Goal: Contribute content: Add original content to the website for others to see

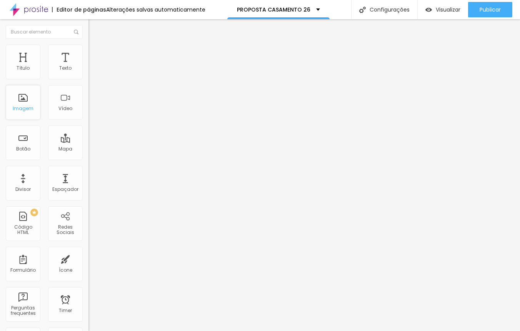
click at [35, 102] on div "Imagem" at bounding box center [23, 102] width 35 height 35
click at [21, 104] on div "Imagem" at bounding box center [23, 102] width 35 height 35
click at [9, 108] on div "Imagem" at bounding box center [23, 102] width 35 height 35
click at [88, 45] on img at bounding box center [91, 48] width 7 height 7
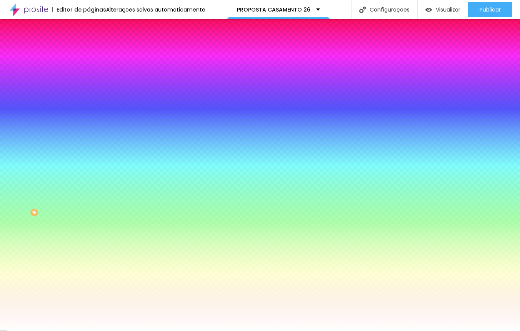
click at [88, 52] on img at bounding box center [91, 55] width 7 height 7
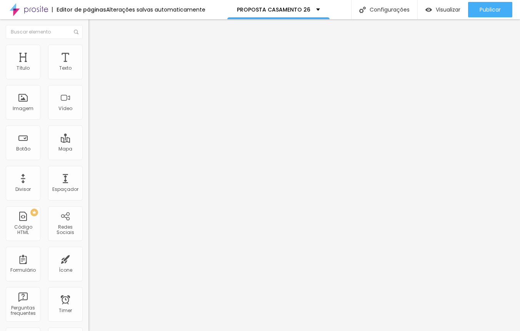
click at [88, 46] on li "Estilo" at bounding box center [132, 49] width 88 height 8
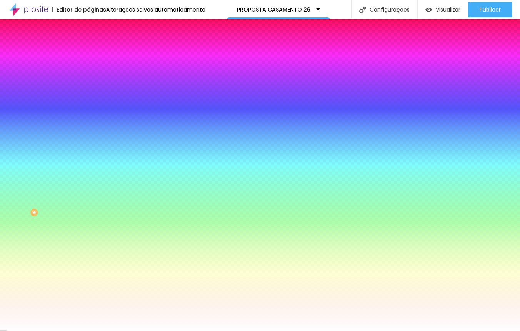
click at [88, 71] on span "Trocar imagem" at bounding box center [109, 67] width 42 height 7
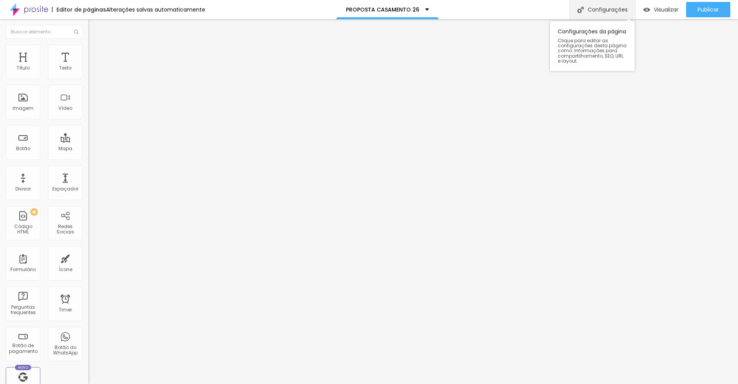
click at [519, 11] on div "Configurações" at bounding box center [602, 9] width 66 height 19
click at [88, 52] on li "Avançado" at bounding box center [132, 56] width 88 height 8
click at [88, 51] on li "Estilo" at bounding box center [132, 49] width 88 height 8
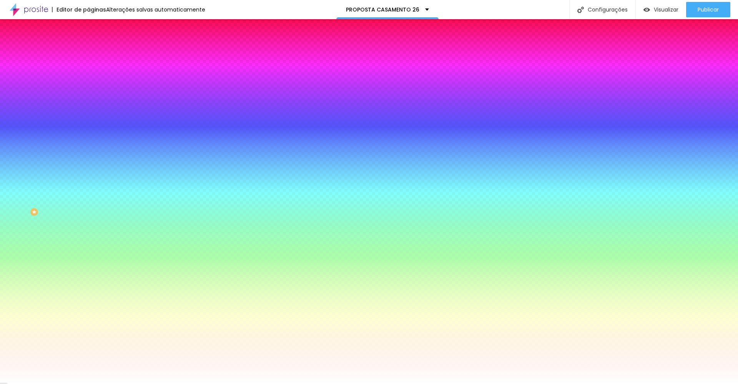
click at [130, 69] on img at bounding box center [132, 67] width 5 height 5
click at [88, 71] on span "Adicionar imagem" at bounding box center [113, 67] width 50 height 7
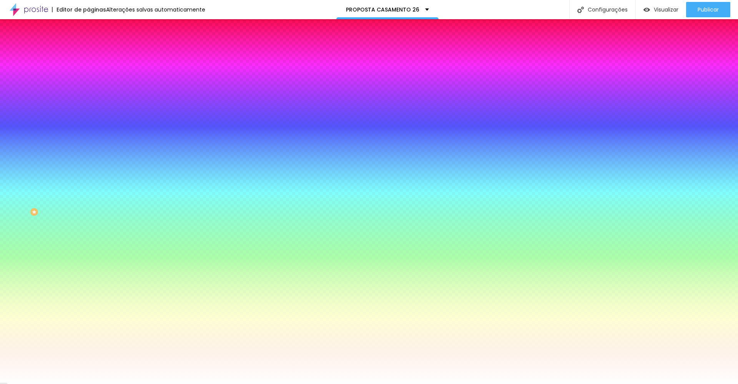
click at [88, 117] on div "Efeitos de fundo" at bounding box center [132, 114] width 88 height 5
click at [88, 70] on div "Trocar imagem" at bounding box center [132, 67] width 88 height 5
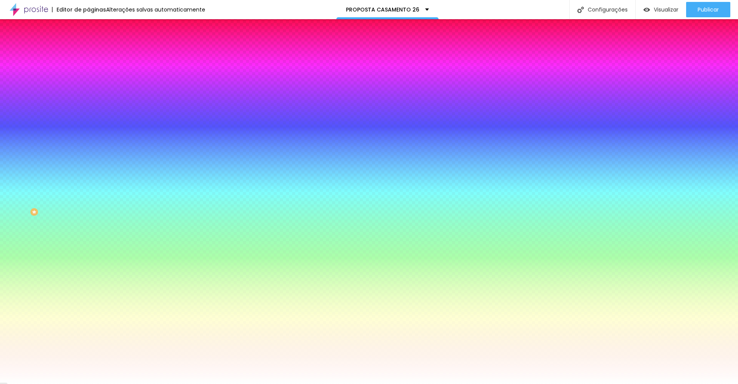
click at [88, 70] on div "Trocar imagem" at bounding box center [132, 67] width 88 height 5
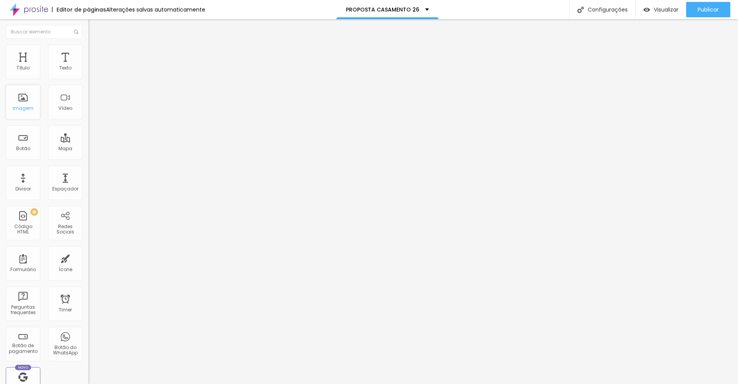
click at [33, 101] on div "Imagem" at bounding box center [23, 102] width 35 height 35
click at [14, 109] on div "Imagem" at bounding box center [23, 108] width 21 height 5
click at [24, 104] on div "Imagem" at bounding box center [23, 102] width 35 height 35
click at [519, 10] on div "Configurações" at bounding box center [602, 9] width 66 height 19
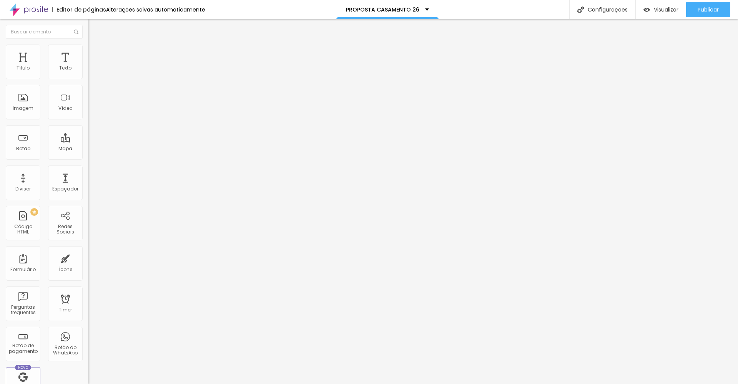
click at [95, 52] on span "Estilo" at bounding box center [101, 50] width 12 height 7
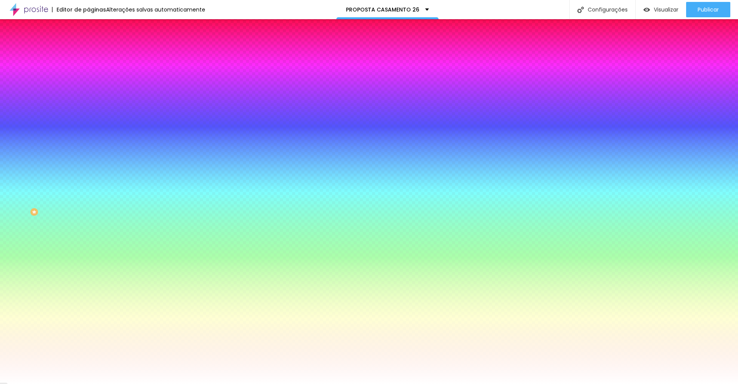
click at [130, 69] on img at bounding box center [132, 67] width 5 height 5
click at [88, 233] on div "Editar Seção Conteúdo Estilo Avançado Imagem de fundo Adicionar imagem Efeito d…" at bounding box center [132, 201] width 88 height 365
click at [88, 71] on span "Adicionar imagem" at bounding box center [113, 67] width 50 height 7
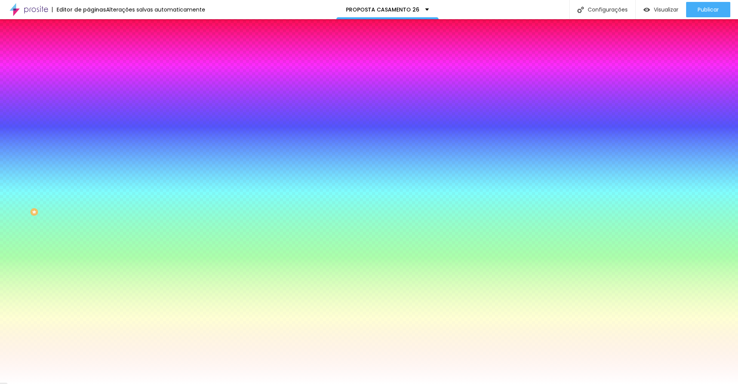
click at [130, 69] on img at bounding box center [132, 67] width 5 height 5
click at [88, 71] on span "Adicionar imagem" at bounding box center [113, 67] width 50 height 7
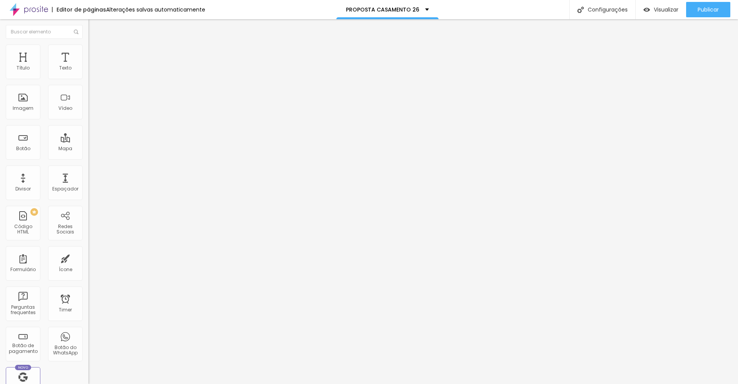
click at [88, 50] on li "Estilo" at bounding box center [132, 49] width 88 height 8
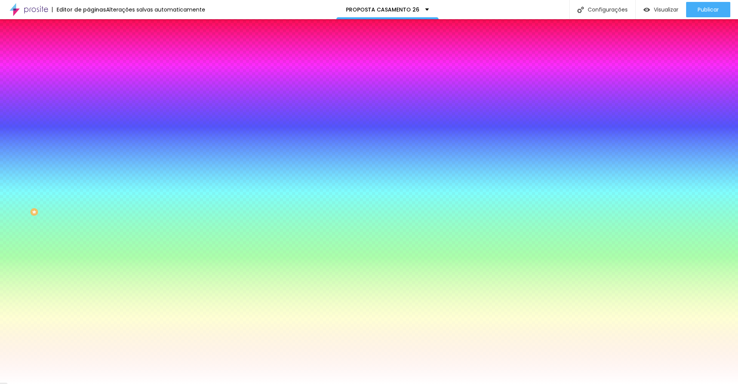
click at [88, 52] on img at bounding box center [91, 55] width 7 height 7
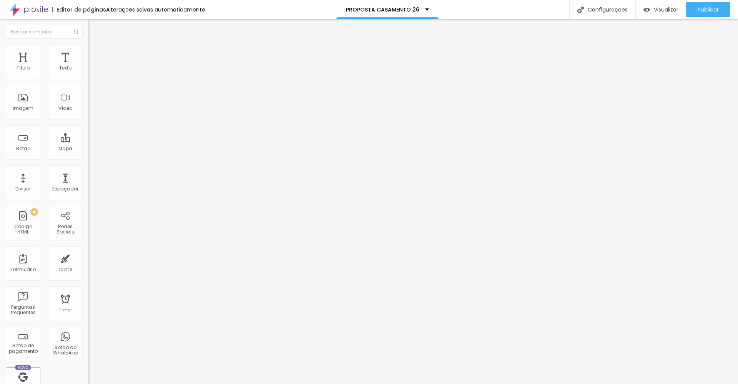
click at [88, 47] on li "Estilo" at bounding box center [132, 49] width 88 height 8
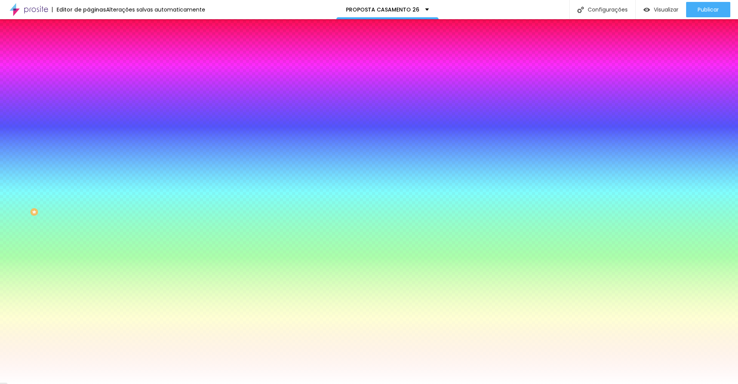
click at [88, 44] on img at bounding box center [91, 40] width 7 height 7
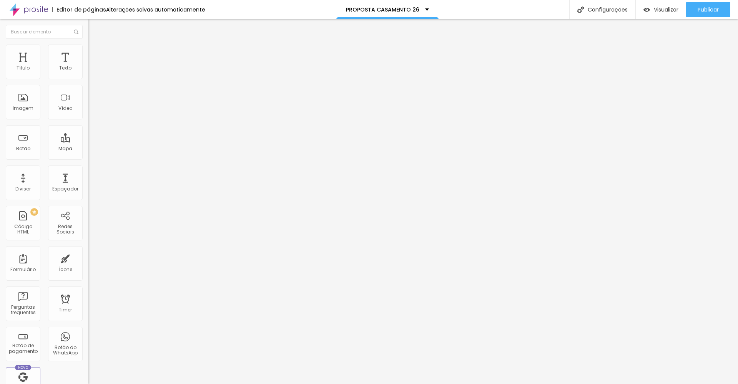
click at [88, 46] on li "Estilo" at bounding box center [132, 49] width 88 height 8
click at [705, 9] on span "Publicar" at bounding box center [708, 10] width 21 height 6
click at [667, 12] on span "Visualizar" at bounding box center [666, 10] width 25 height 6
click at [713, 9] on span "Publicar" at bounding box center [708, 10] width 21 height 6
click at [715, 8] on span "Publicar" at bounding box center [708, 10] width 21 height 6
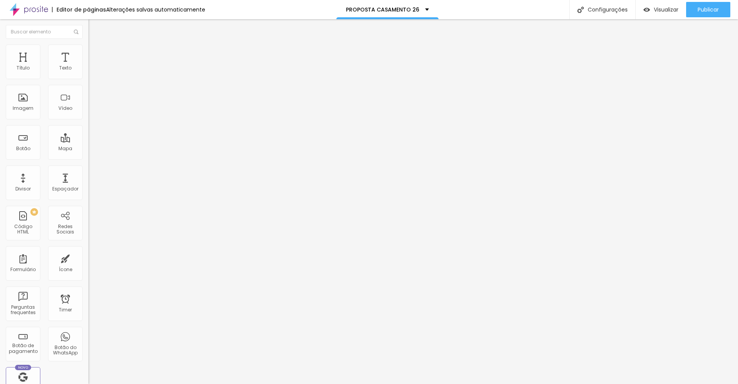
click at [88, 66] on span "Trocar imagem" at bounding box center [109, 63] width 42 height 7
click at [88, 97] on img at bounding box center [90, 94] width 5 height 5
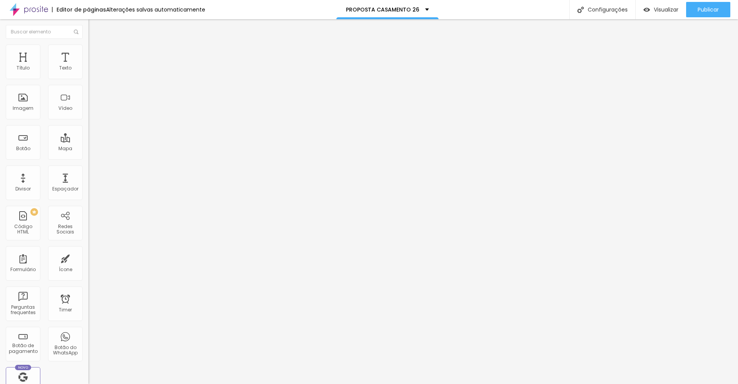
click at [88, 103] on img at bounding box center [90, 100] width 5 height 5
click at [88, 110] on img at bounding box center [90, 106] width 5 height 5
click at [88, 103] on img at bounding box center [90, 100] width 5 height 5
click at [88, 97] on img at bounding box center [90, 94] width 5 height 5
click at [88, 120] on span "16:9 Cinema" at bounding box center [102, 117] width 29 height 7
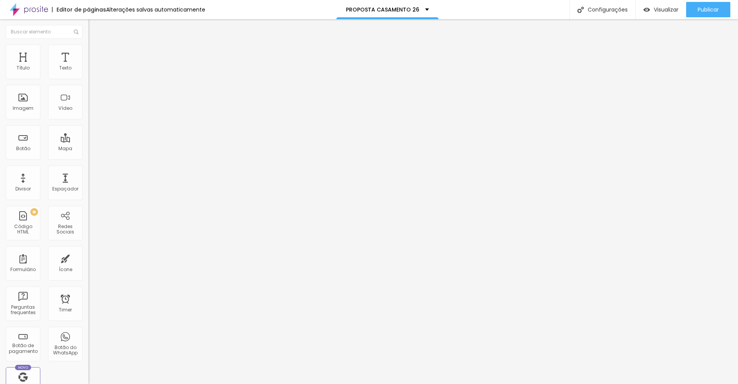
click at [88, 132] on span "Padrão" at bounding box center [96, 129] width 17 height 7
click at [88, 137] on span "Quadrado" at bounding box center [100, 133] width 25 height 7
click at [88, 141] on span "Original" at bounding box center [97, 138] width 18 height 7
click at [88, 66] on span "Trocar imagem" at bounding box center [109, 63] width 42 height 7
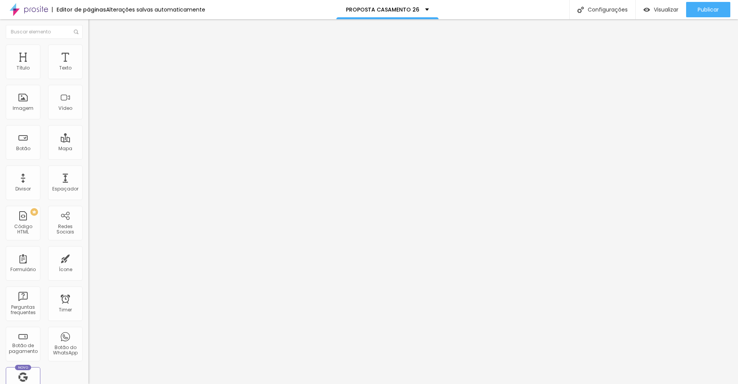
click at [88, 120] on span "16:9 Cinema" at bounding box center [102, 117] width 29 height 7
click at [88, 141] on div "Original" at bounding box center [132, 138] width 88 height 5
click at [88, 66] on span "Trocar imagem" at bounding box center [109, 63] width 42 height 7
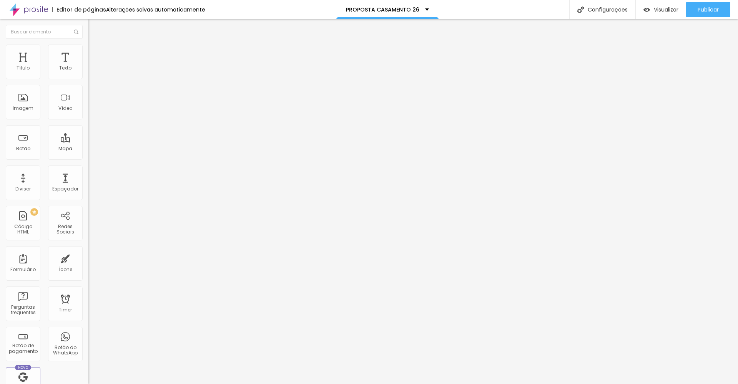
click at [88, 110] on img at bounding box center [90, 106] width 5 height 5
click at [88, 103] on img at bounding box center [90, 100] width 5 height 5
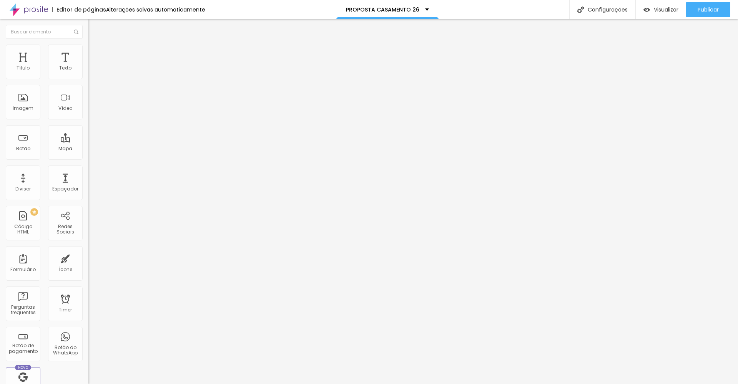
click at [88, 120] on span "16:9 Cinema" at bounding box center [102, 117] width 29 height 7
click at [88, 141] on div "Original" at bounding box center [132, 138] width 88 height 5
click at [88, 45] on li "Estilo" at bounding box center [132, 49] width 88 height 8
click at [715, 5] on div "Publicar" at bounding box center [708, 9] width 21 height 15
click at [707, 15] on div "Publicar" at bounding box center [708, 9] width 21 height 15
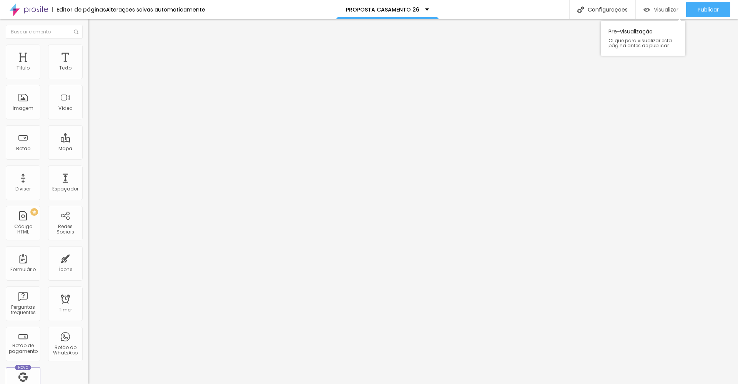
click at [670, 15] on div "Visualizar" at bounding box center [661, 9] width 35 height 15
click at [88, 50] on li "Estilo" at bounding box center [132, 49] width 88 height 8
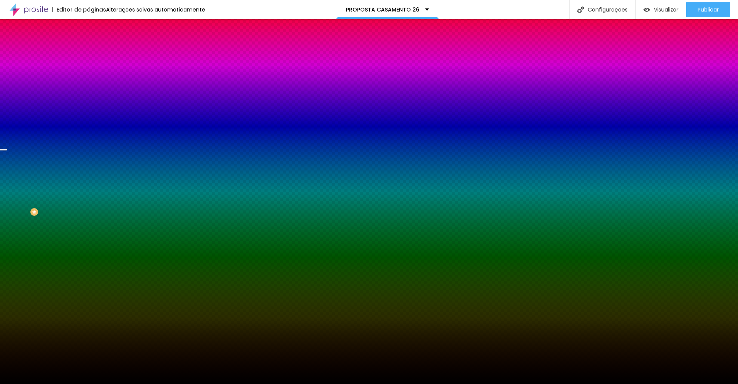
click at [88, 71] on span "Trocar imagem" at bounding box center [109, 67] width 42 height 7
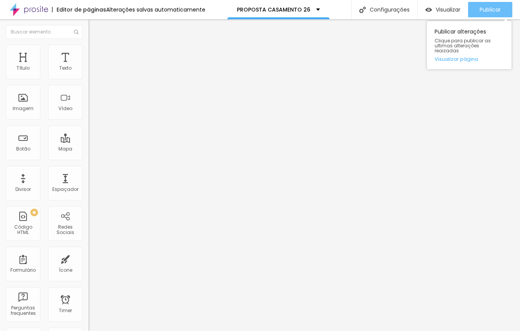
click at [489, 10] on span "Publicar" at bounding box center [489, 10] width 21 height 6
click at [491, 14] on div "Publicar" at bounding box center [489, 9] width 21 height 15
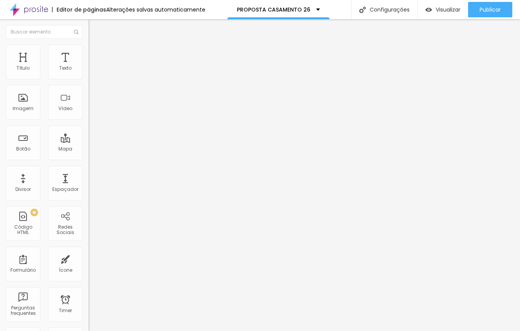
click at [88, 48] on li "Estilo" at bounding box center [132, 49] width 88 height 8
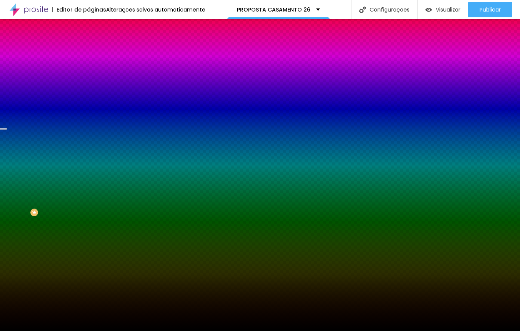
click at [88, 44] on img at bounding box center [91, 40] width 7 height 7
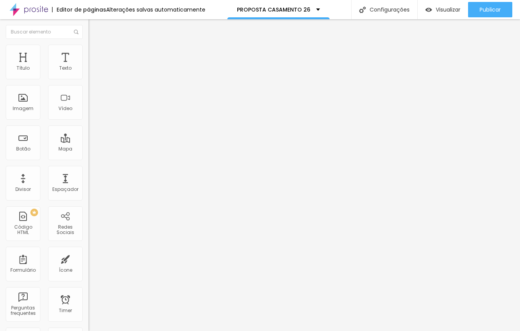
click at [88, 47] on img at bounding box center [91, 48] width 7 height 7
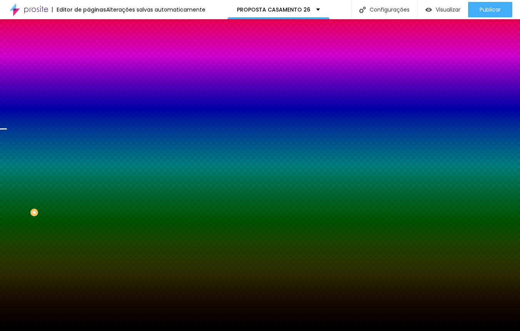
click at [88, 52] on li "Avançado" at bounding box center [132, 56] width 88 height 8
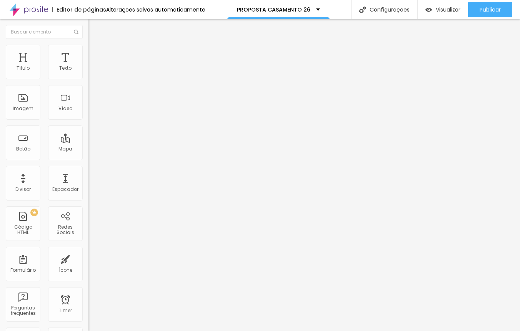
click at [88, 46] on li "Estilo" at bounding box center [132, 49] width 88 height 8
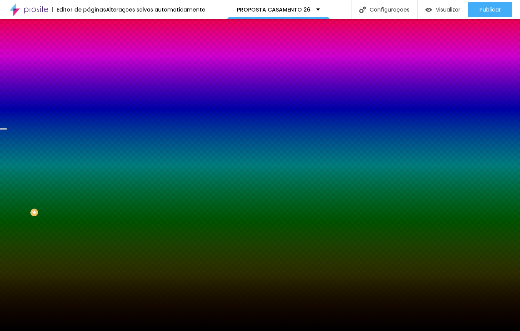
click at [88, 80] on span "Parallax" at bounding box center [97, 76] width 19 height 7
click at [88, 85] on span "Nenhum" at bounding box center [98, 81] width 20 height 7
click at [88, 71] on span "Trocar imagem" at bounding box center [109, 67] width 42 height 7
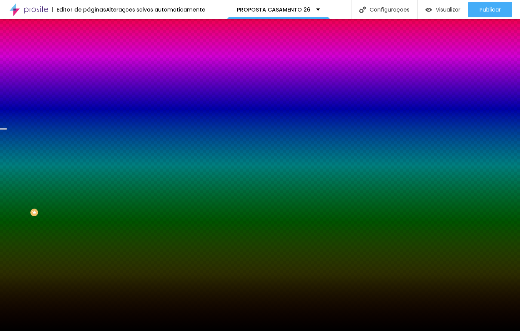
click at [88, 92] on span "Parallax" at bounding box center [97, 88] width 19 height 7
click at [88, 52] on li "Avançado" at bounding box center [132, 56] width 88 height 8
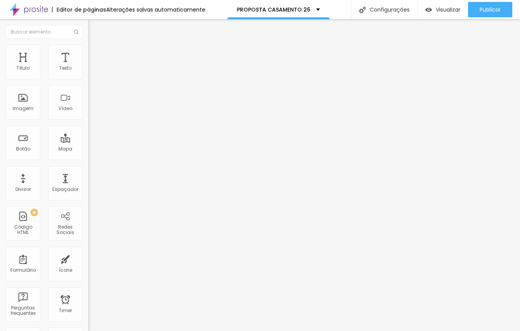
type input "15"
type input "10"
type input "5"
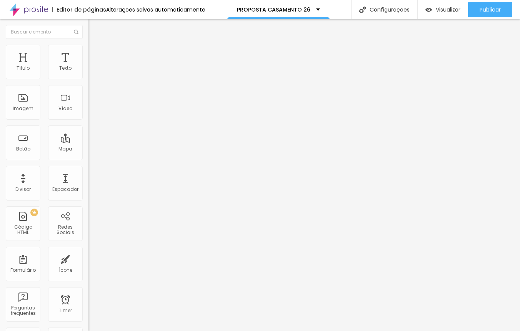
type input "5"
type input "0"
type input "5"
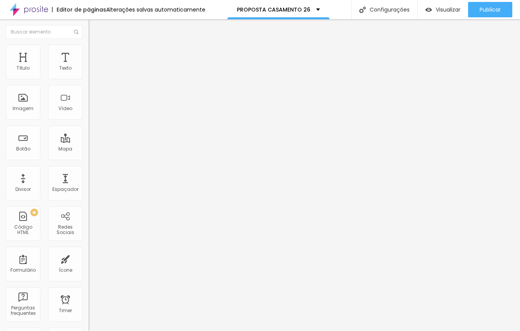
type input "10"
type input "15"
type input "20"
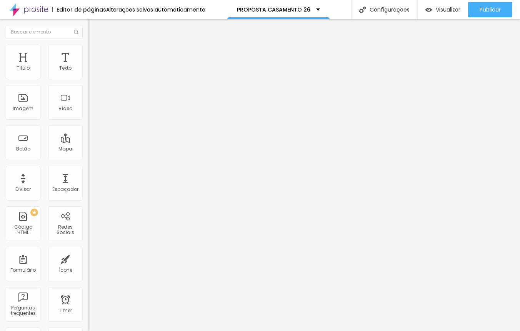
type input "20"
type input "25"
type input "30"
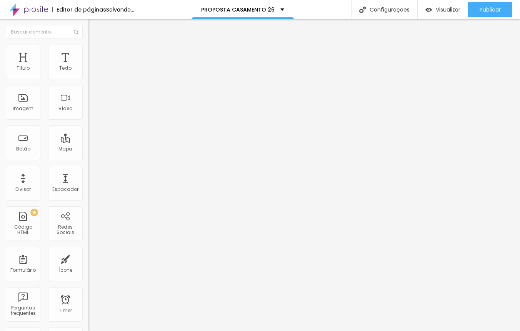
type input "25"
type input "20"
type input "15"
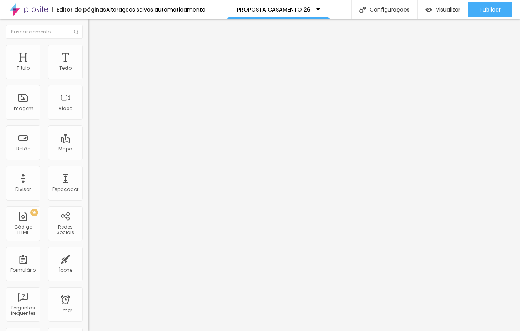
type input "15"
type input "10"
type input "5"
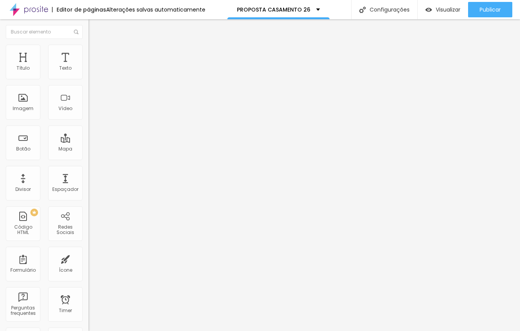
type input "0"
drag, startPoint x: 49, startPoint y: 76, endPoint x: 13, endPoint y: 83, distance: 35.9
click at [88, 83] on div "0 Espaçamento entre colunas" at bounding box center [132, 114] width 88 height 109
type input "5"
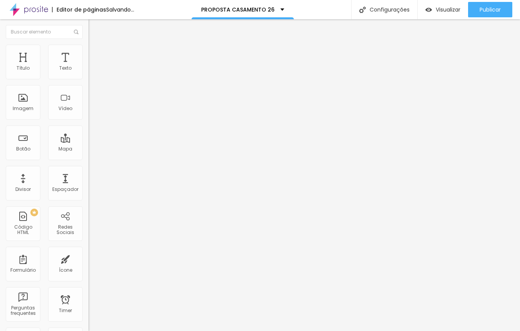
type input "5"
type input "10"
type input "15"
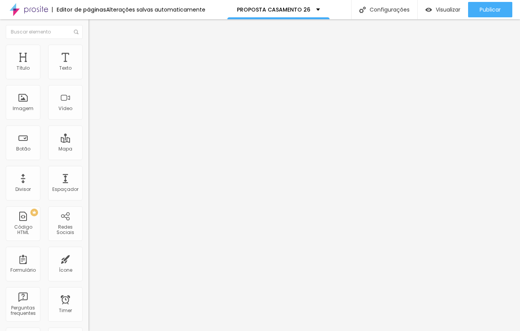
drag, startPoint x: 22, startPoint y: 76, endPoint x: 44, endPoint y: 78, distance: 22.7
type input "15"
click at [88, 149] on input "range" at bounding box center [113, 152] width 50 height 6
click at [88, 66] on span "Trocar imagem" at bounding box center [109, 63] width 42 height 7
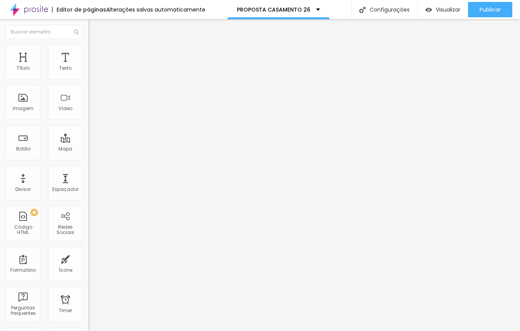
click at [88, 66] on span "Trocar imagem" at bounding box center [109, 63] width 42 height 7
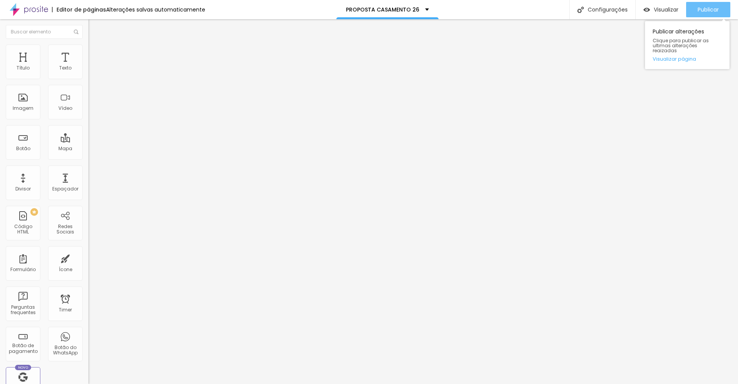
click at [705, 8] on span "Publicar" at bounding box center [708, 10] width 21 height 6
click at [95, 52] on span "Estilo" at bounding box center [101, 50] width 12 height 7
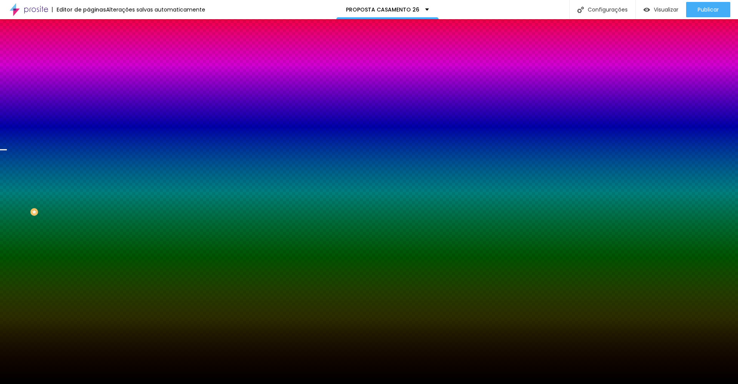
click at [88, 52] on li "Avançado" at bounding box center [132, 56] width 88 height 8
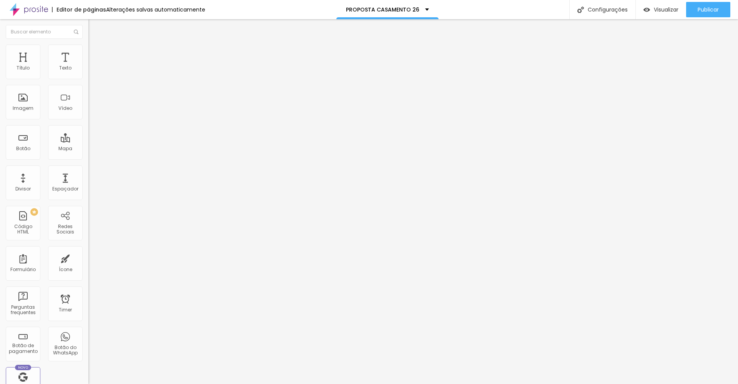
click at [95, 52] on span "Estilo" at bounding box center [101, 50] width 12 height 7
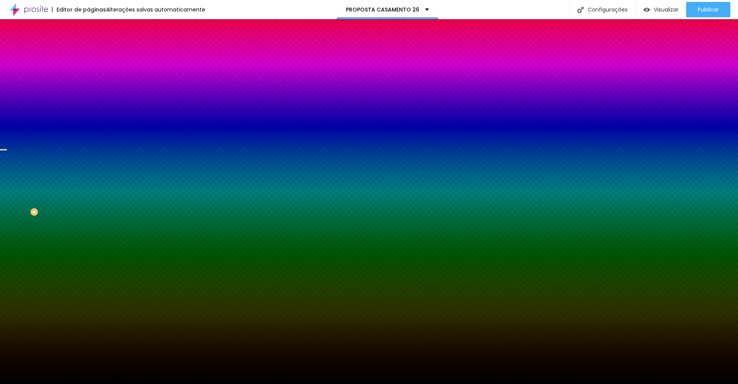
click at [95, 45] on span "Conteúdo" at bounding box center [107, 42] width 24 height 7
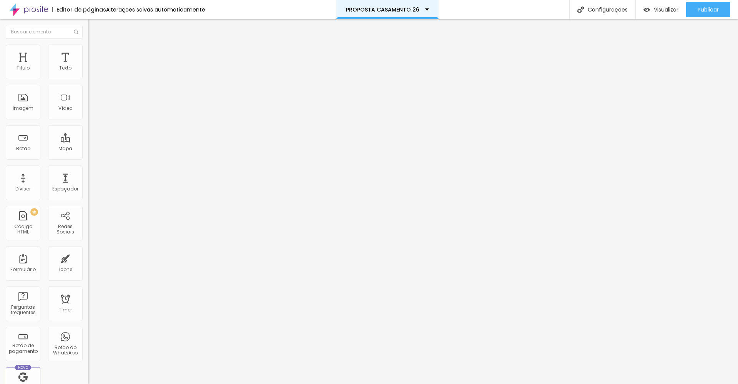
click at [423, 9] on div "PROPOSTA CASAMENTO 26" at bounding box center [387, 9] width 83 height 5
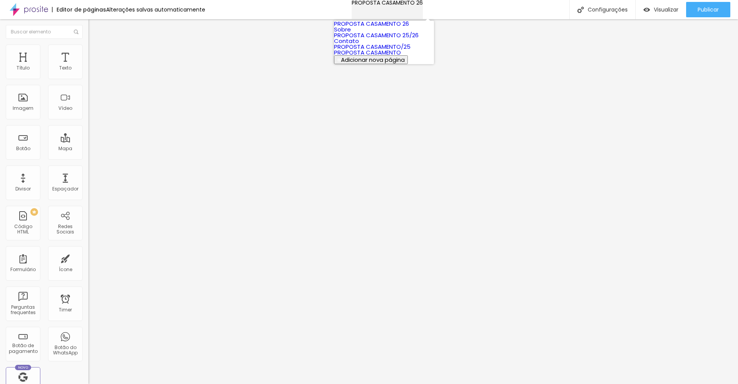
click at [422, 5] on div "PROPOSTA CASAMENTO 26" at bounding box center [387, 2] width 71 height 5
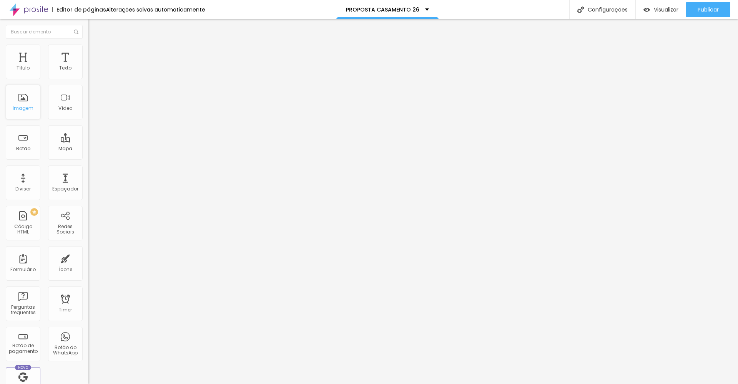
click at [22, 102] on div "Imagem" at bounding box center [23, 102] width 35 height 35
click at [23, 104] on div "Imagem" at bounding box center [23, 102] width 35 height 35
click at [88, 66] on span "Trocar imagem" at bounding box center [109, 63] width 42 height 7
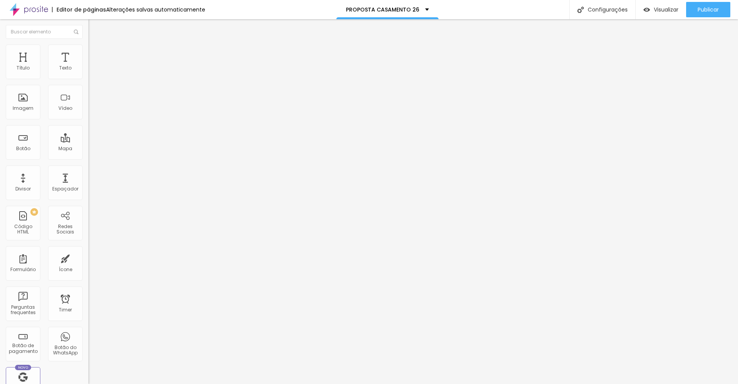
click at [88, 66] on span "Trocar imagem" at bounding box center [109, 63] width 42 height 7
click at [712, 9] on span "Publicar" at bounding box center [708, 10] width 21 height 6
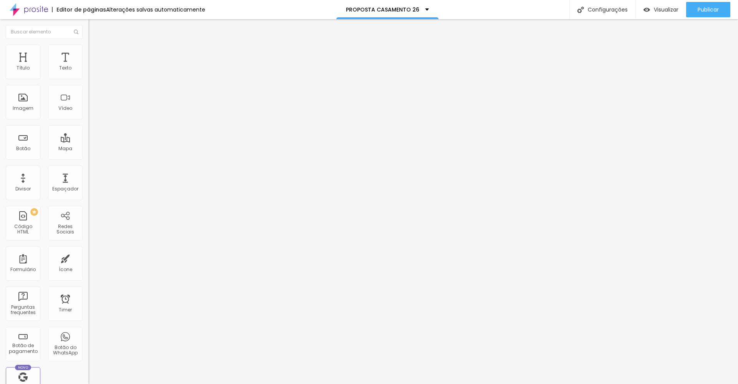
click at [88, 66] on span "Trocar imagem" at bounding box center [109, 63] width 42 height 7
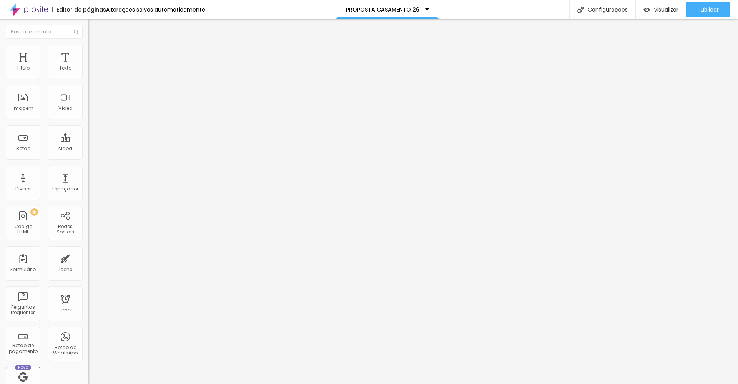
click at [707, 10] on span "Publicar" at bounding box center [708, 10] width 21 height 6
click at [707, 12] on span "Publicar" at bounding box center [708, 10] width 21 height 6
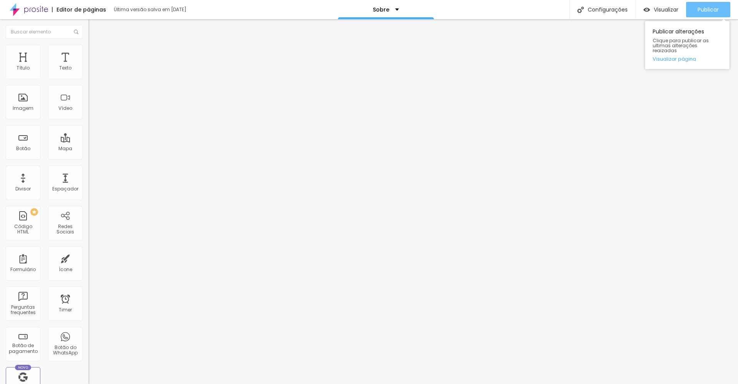
click at [712, 8] on span "Publicar" at bounding box center [708, 10] width 21 height 6
